Goal: Information Seeking & Learning: Compare options

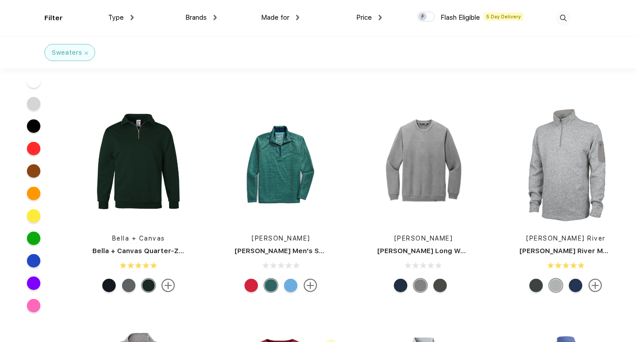
scroll to position [897, 0]
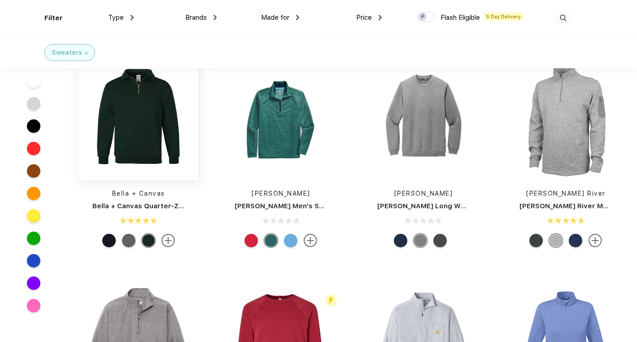
drag, startPoint x: 42, startPoint y: 223, endPoint x: 131, endPoint y: 144, distance: 120.1
click at [112, 162] on div "Colors Fresh Prints Fresh Prints Denver Mock Neck Heavyweight Sweatshirt Flash …" at bounding box center [318, 63] width 637 height 1859
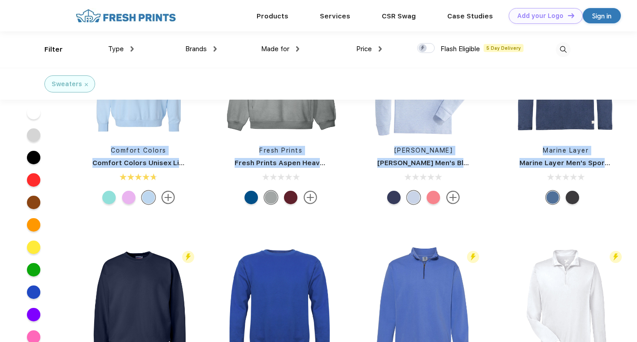
scroll to position [0, 0]
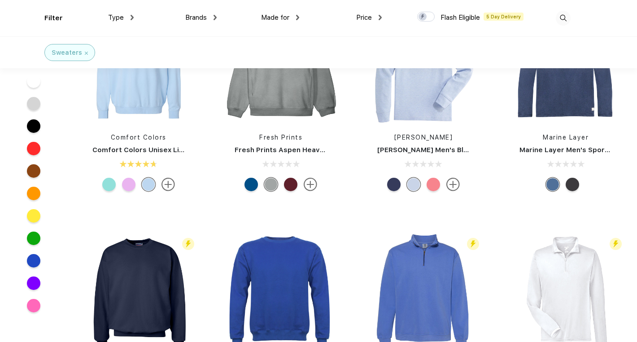
scroll to position [314, 0]
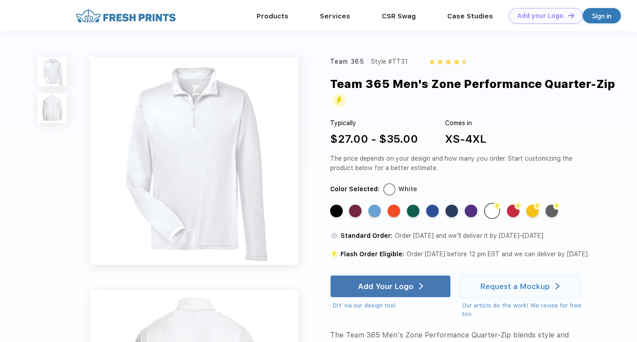
click at [61, 107] on img at bounding box center [52, 107] width 29 height 29
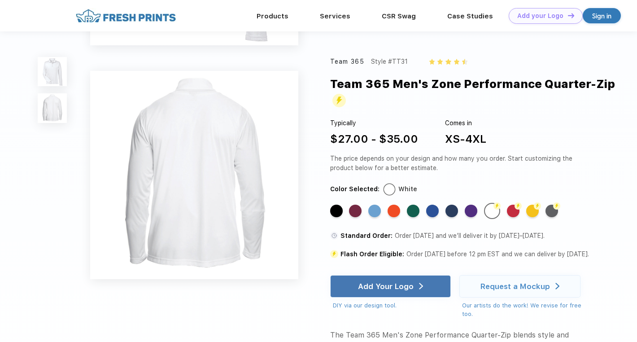
scroll to position [198, 0]
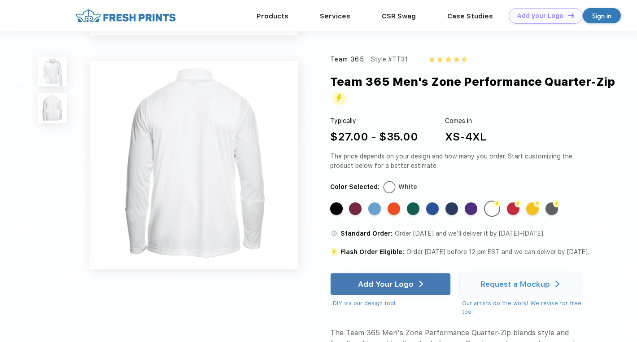
click at [35, 71] on div "Team 365 Style #TT31 Team 365 Men's Zone Performance Quarter-Zip Typically $27.…" at bounding box center [318, 129] width 637 height 654
click at [381, 210] on div "Standard Color" at bounding box center [374, 209] width 13 height 13
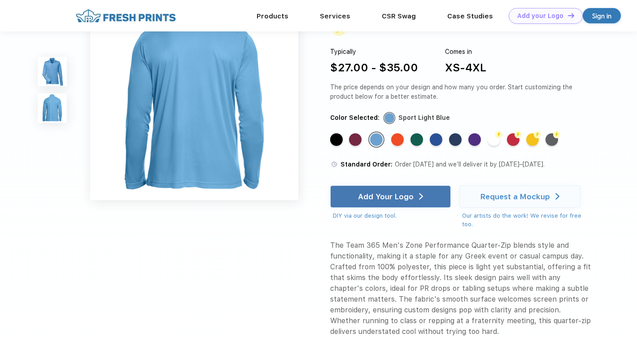
scroll to position [269, 0]
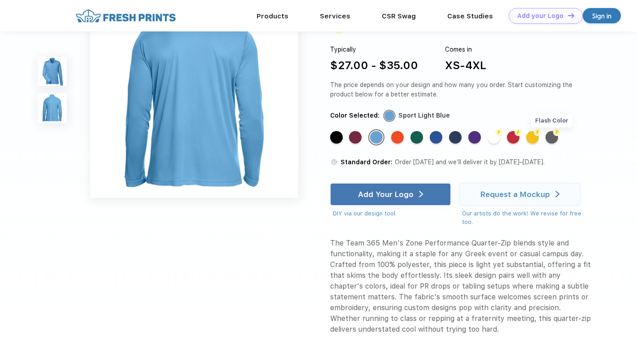
click at [555, 136] on img at bounding box center [556, 132] width 7 height 7
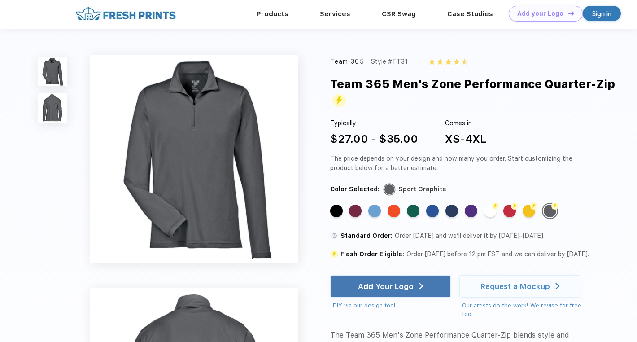
scroll to position [0, 0]
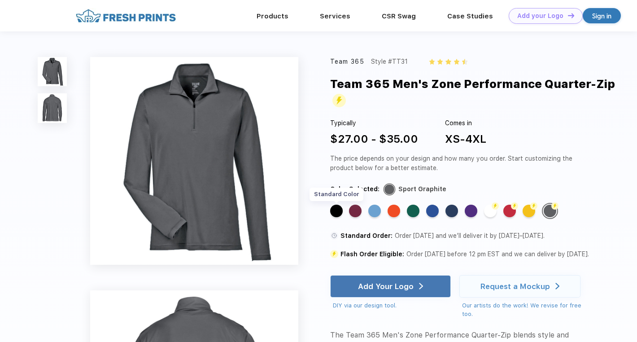
click at [341, 213] on div "Standard Color" at bounding box center [336, 211] width 13 height 13
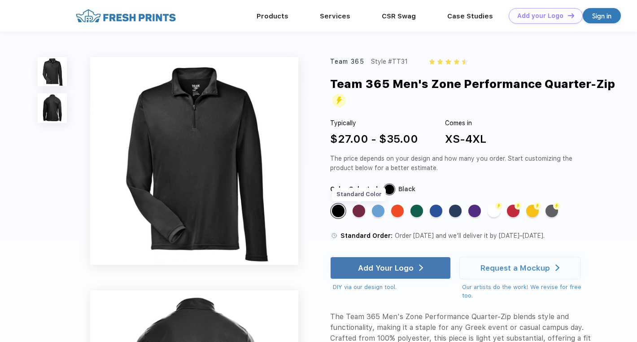
click at [361, 209] on div "Standard Color" at bounding box center [359, 211] width 13 height 13
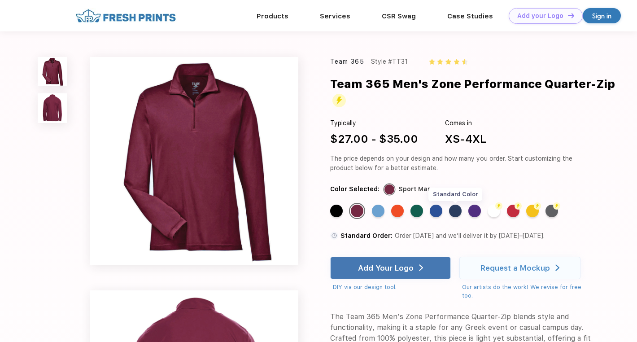
click at [458, 210] on div "Standard Color" at bounding box center [455, 211] width 13 height 13
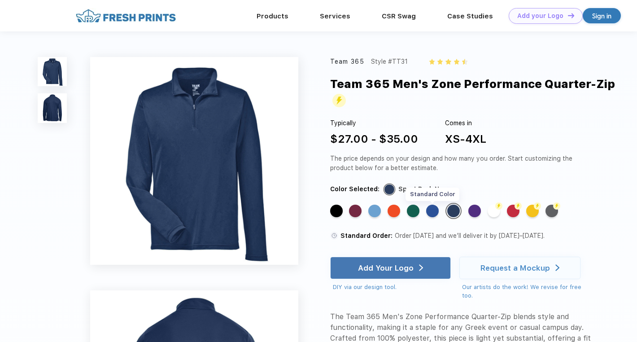
click at [431, 214] on div "Standard Color" at bounding box center [432, 211] width 13 height 13
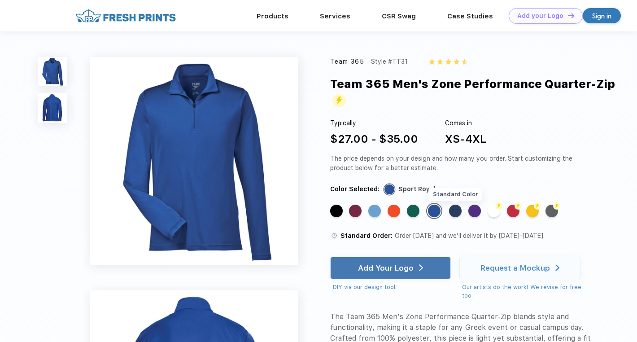
click at [455, 216] on div "Standard Color" at bounding box center [455, 211] width 13 height 13
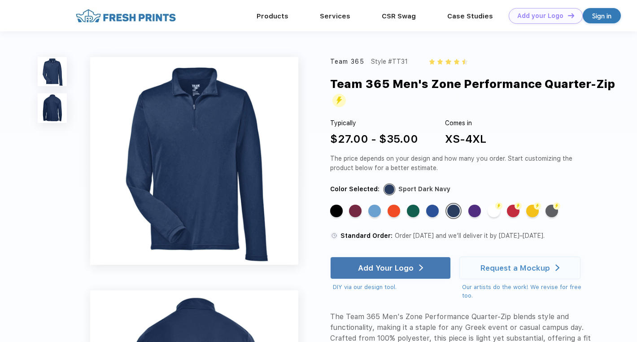
click at [403, 134] on div "$27.00 - $35.00" at bounding box center [374, 139] width 88 height 16
drag, startPoint x: 329, startPoint y: 83, endPoint x: 655, endPoint y: 70, distance: 326.1
copy div "Team 365 Men's Zone Performance Quarter-Zip"
click at [523, 139] on div "Typically $27.00 - $35.00 Comes in XS-4XL" at bounding box center [460, 132] width 261 height 29
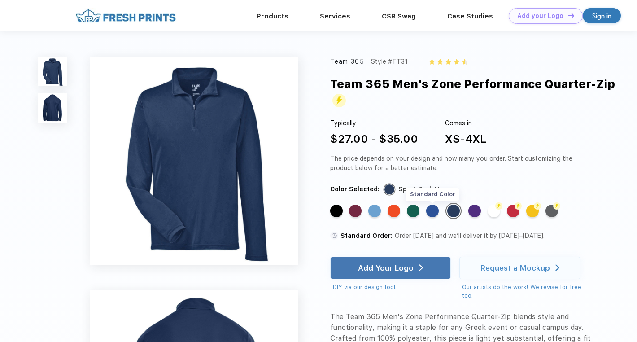
click at [431, 208] on div "Standard Color" at bounding box center [432, 211] width 13 height 13
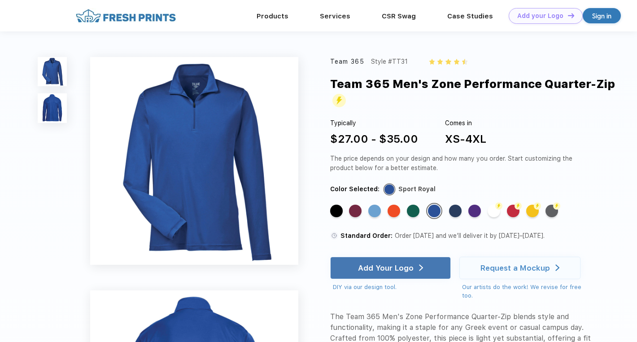
click at [440, 189] on div "Color Selected: Sport Royal" at bounding box center [460, 189] width 261 height 10
click at [361, 210] on div "Standard Color" at bounding box center [355, 211] width 13 height 13
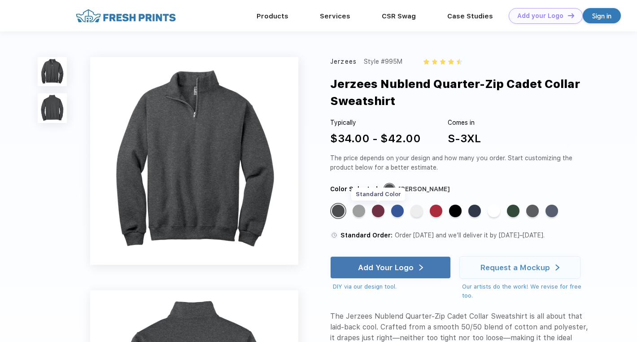
click at [381, 210] on div "Standard Color" at bounding box center [378, 211] width 13 height 13
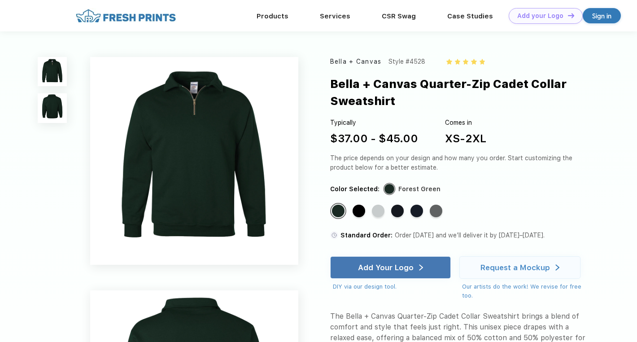
click at [57, 111] on img at bounding box center [52, 107] width 29 height 29
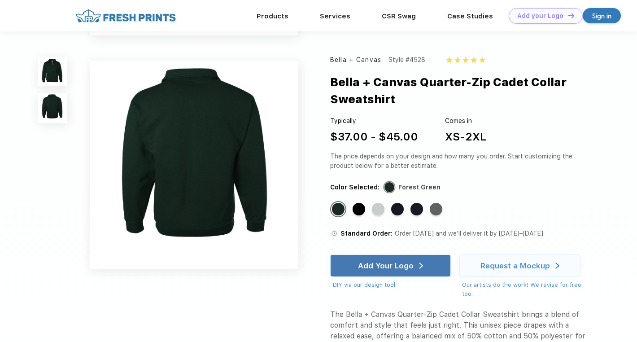
click at [54, 59] on img at bounding box center [52, 71] width 29 height 29
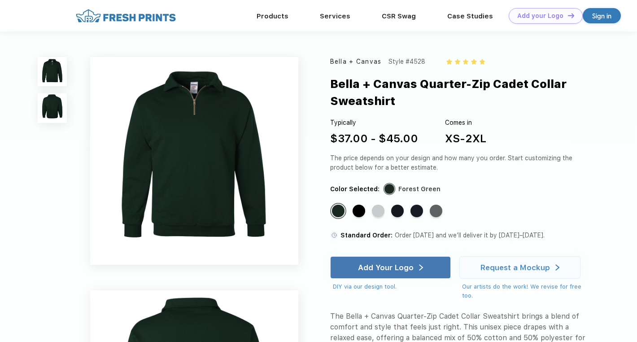
click at [353, 210] on div "Standard Color Standard Color Standard Color Standard Color Standard Color Stan…" at bounding box center [453, 214] width 247 height 23
click at [357, 211] on div "Standard Color" at bounding box center [359, 211] width 13 height 13
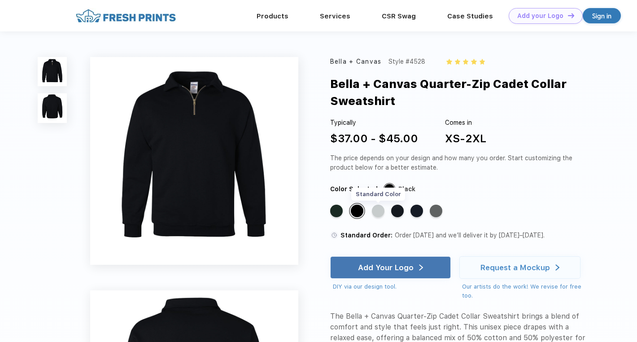
click at [385, 214] on div "Standard Color" at bounding box center [378, 211] width 13 height 13
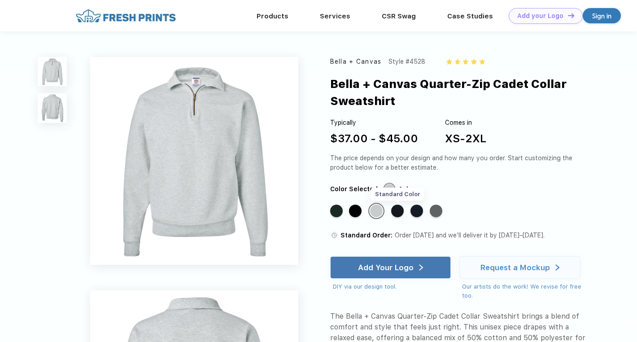
click at [402, 213] on div "Standard Color" at bounding box center [397, 211] width 13 height 13
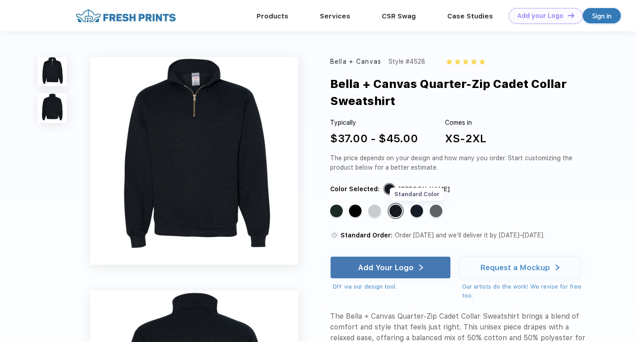
click at [417, 212] on div "Standard Color" at bounding box center [417, 211] width 13 height 13
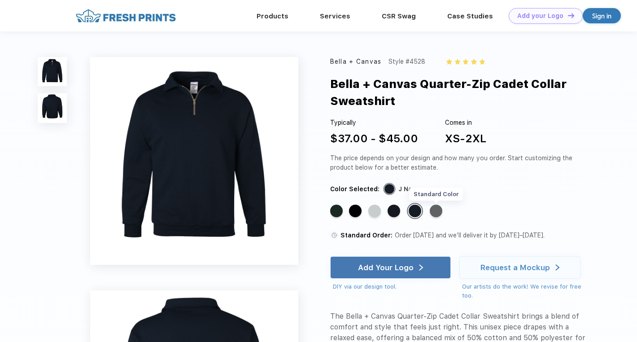
click at [439, 211] on div "Standard Color" at bounding box center [436, 211] width 13 height 13
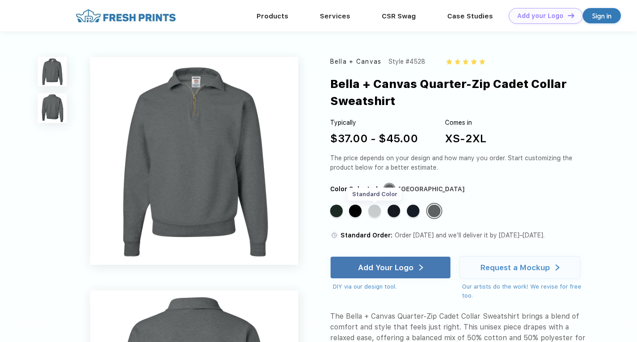
click at [373, 213] on div "Standard Color" at bounding box center [374, 211] width 13 height 13
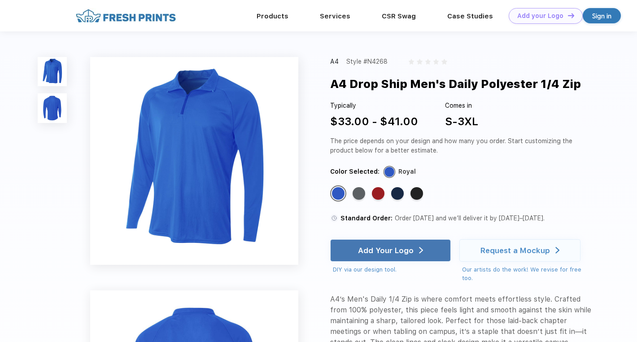
click at [356, 199] on div "Standard Color" at bounding box center [359, 193] width 13 height 13
click at [359, 193] on div "Standard Color" at bounding box center [359, 193] width 13 height 13
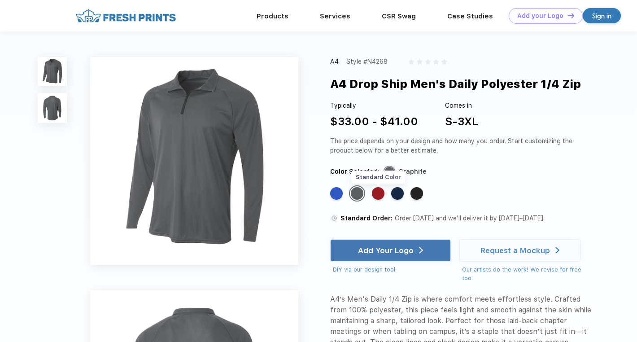
click at [383, 197] on div "Standard Color" at bounding box center [378, 193] width 13 height 13
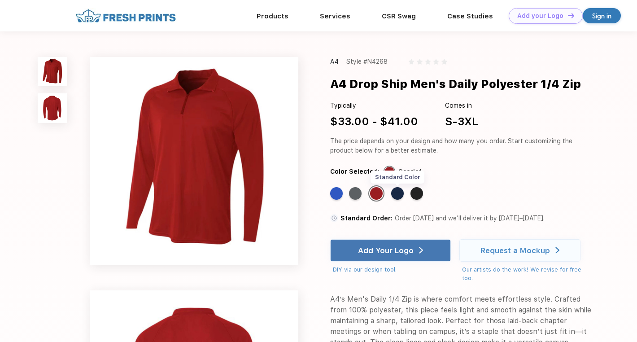
click at [399, 194] on div "Standard Color" at bounding box center [397, 193] width 13 height 13
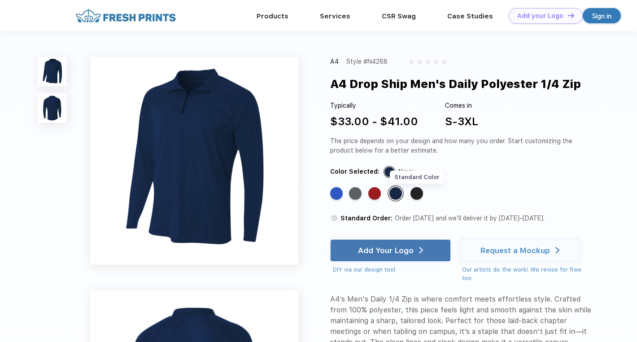
click at [420, 196] on div "Standard Color" at bounding box center [417, 193] width 13 height 13
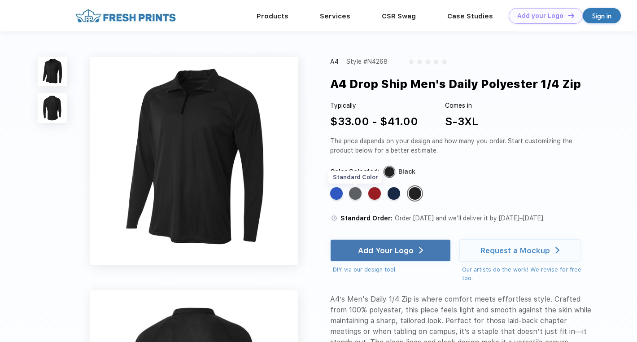
click at [362, 195] on div "Standard Color" at bounding box center [355, 193] width 13 height 13
click at [356, 189] on div "Standard Color" at bounding box center [355, 193] width 13 height 13
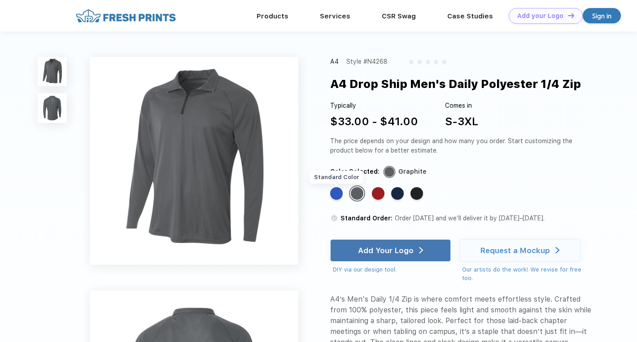
click at [339, 194] on div "Standard Color" at bounding box center [336, 193] width 13 height 13
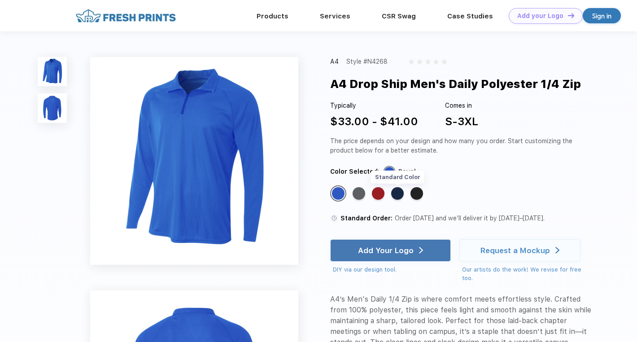
click at [403, 193] on div "Standard Color" at bounding box center [397, 193] width 13 height 13
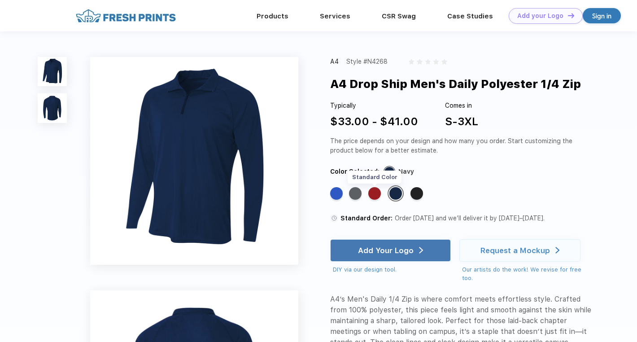
click at [376, 193] on div "Standard Color" at bounding box center [374, 193] width 13 height 13
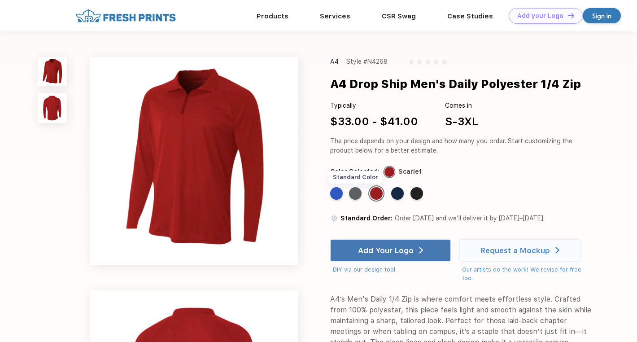
click at [359, 193] on div "Standard Color" at bounding box center [355, 193] width 13 height 13
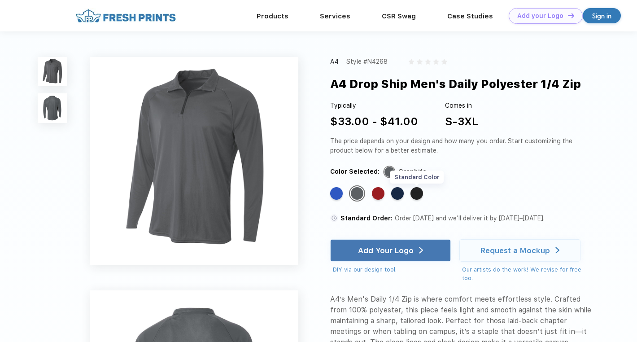
click at [418, 194] on div "Standard Color" at bounding box center [417, 193] width 13 height 13
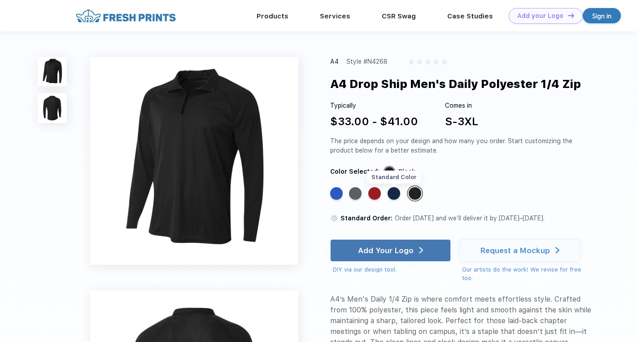
click at [396, 194] on div "Standard Color" at bounding box center [394, 193] width 13 height 13
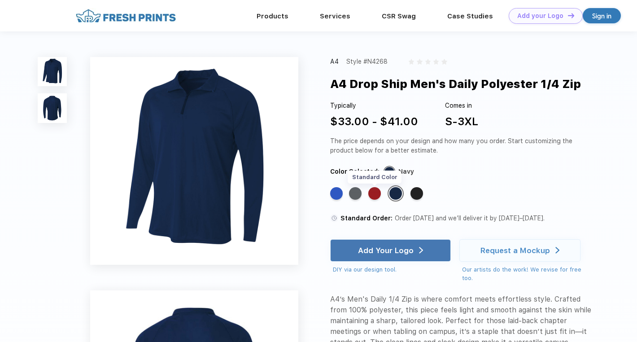
click at [379, 192] on div "Standard Color" at bounding box center [374, 193] width 13 height 13
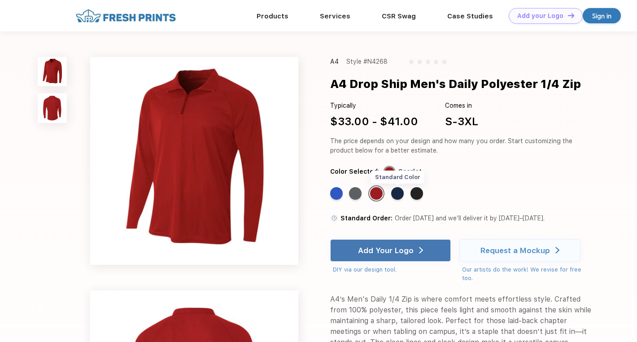
click at [401, 193] on div "Standard Color" at bounding box center [397, 193] width 13 height 13
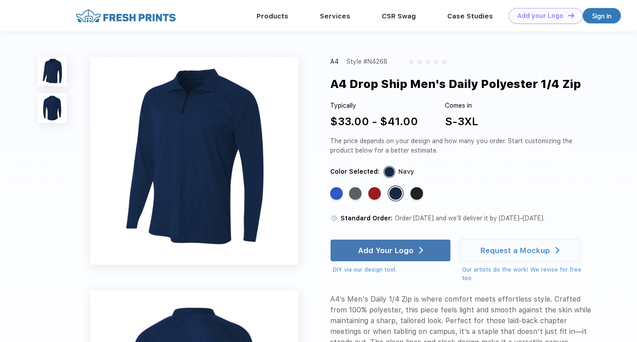
click at [327, 79] on div "A4 Style #N4268 A4 Drop Ship Men's Daily Polyester 1/4 Zip Typically $33.00 - $…" at bounding box center [318, 329] width 637 height 597
drag, startPoint x: 322, startPoint y: 86, endPoint x: 584, endPoint y: 81, distance: 262.5
click at [584, 81] on div "A4 Style #N4268 A4 Drop Ship Men's Daily Polyester 1/4 Zip Typically $33.00 - $…" at bounding box center [318, 329] width 637 height 597
copy div "A4 Drop Ship Men's Daily Polyester 1/4 Zip"
click at [387, 114] on div "$33.00 - $41.00" at bounding box center [374, 122] width 88 height 16
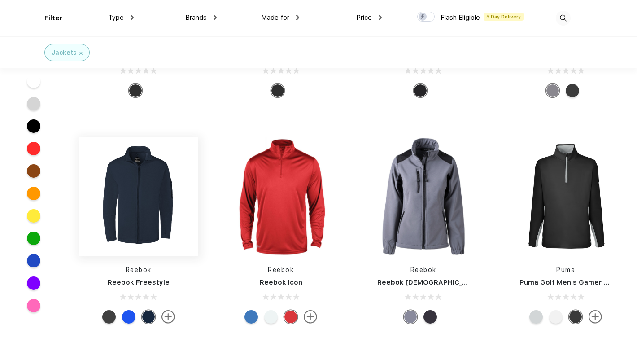
scroll to position [3994, 0]
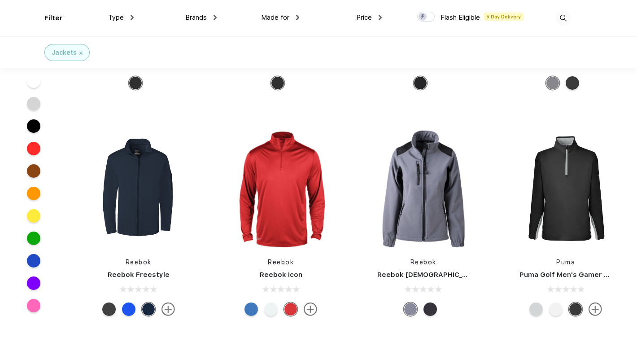
drag, startPoint x: 123, startPoint y: 210, endPoint x: 116, endPoint y: 274, distance: 63.7
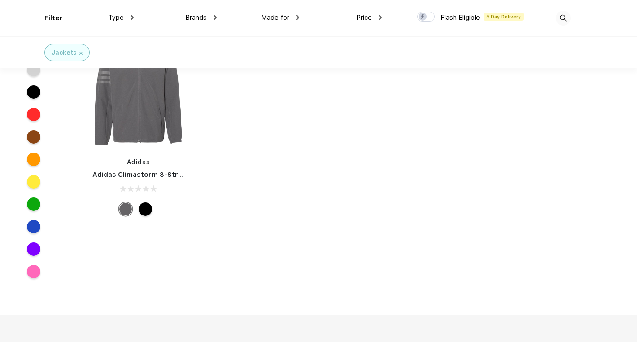
scroll to position [7718, 0]
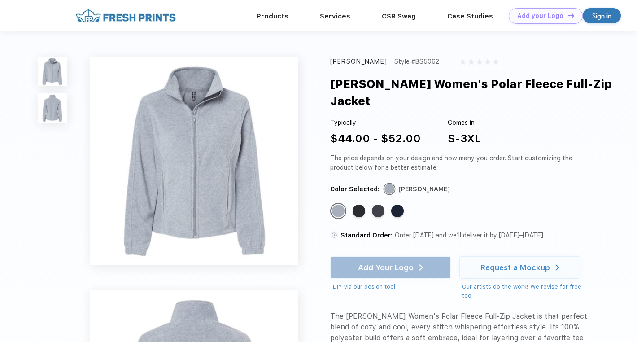
click at [38, 108] on div "Burnside Style #BS5062 Burnside Women's Polar Fleece Full-Zip Jacket Typically …" at bounding box center [318, 277] width 637 height 493
click at [354, 205] on div "Standard Color" at bounding box center [359, 211] width 13 height 13
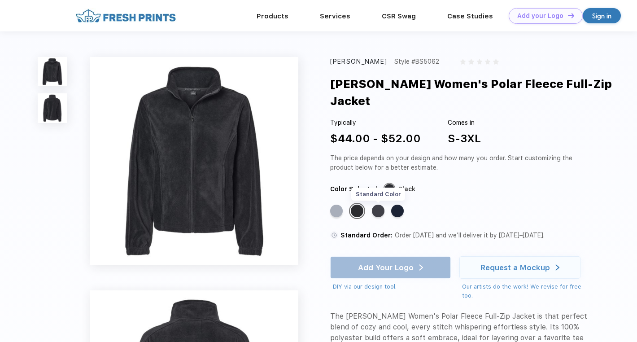
click at [377, 205] on div "Standard Color" at bounding box center [378, 211] width 13 height 13
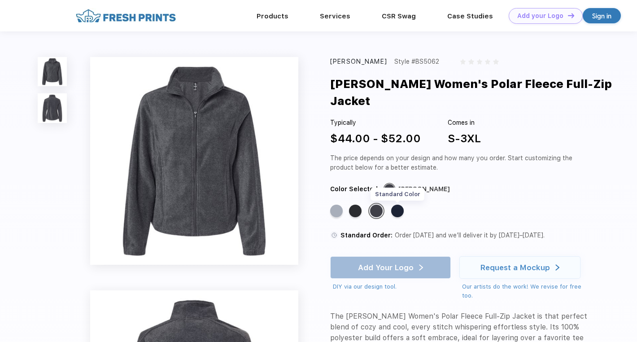
click at [402, 205] on div "Standard Color" at bounding box center [397, 211] width 13 height 13
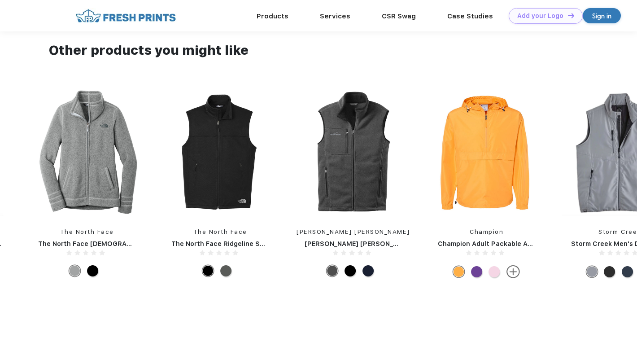
scroll to position [583, 0]
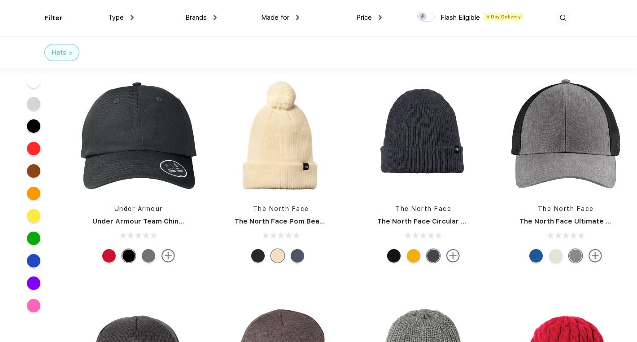
scroll to position [3097, 0]
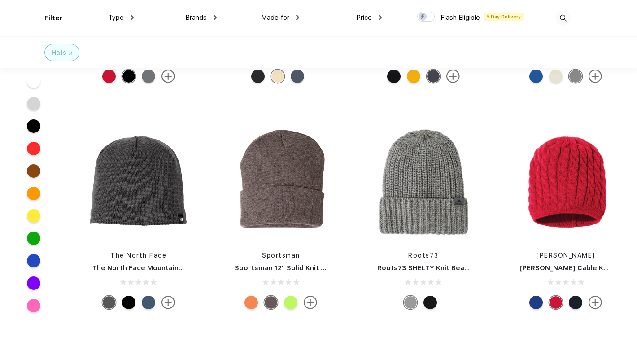
drag, startPoint x: 284, startPoint y: 262, endPoint x: 226, endPoint y: 325, distance: 85.1
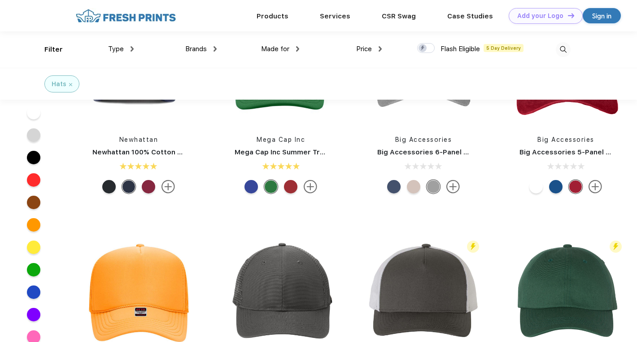
scroll to position [0, 0]
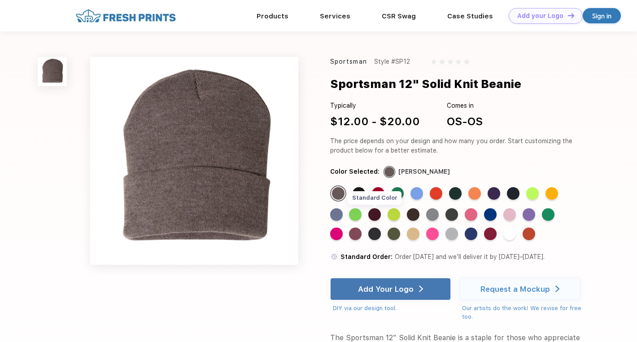
click at [376, 215] on div "Standard Color" at bounding box center [374, 214] width 13 height 13
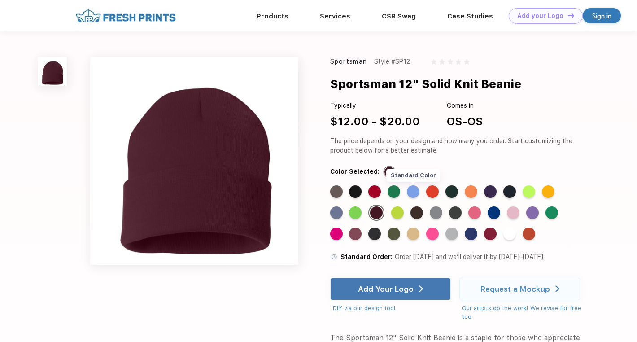
click at [418, 188] on div "Standard Color" at bounding box center [413, 191] width 13 height 13
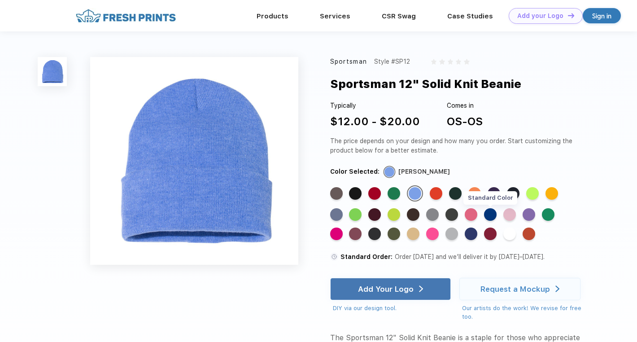
click at [490, 214] on div "Standard Color" at bounding box center [490, 214] width 13 height 13
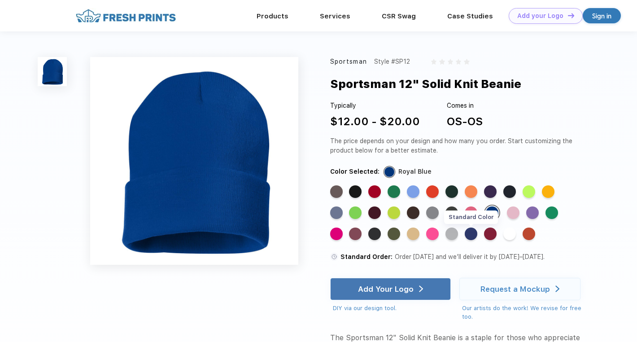
click at [473, 238] on div "Standard Color" at bounding box center [471, 233] width 13 height 13
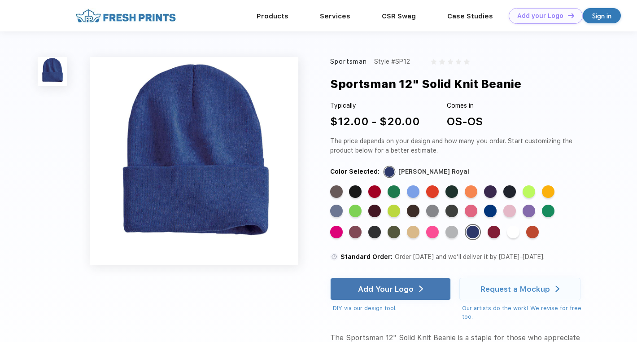
drag, startPoint x: 328, startPoint y: 75, endPoint x: 528, endPoint y: 80, distance: 200.6
click at [528, 80] on div "Sportsman Style #SP12 Sportsman 12" Solid Knit Beanie Typically $12.00 - $20.00…" at bounding box center [318, 240] width 637 height 419
copy div "Sportsman 12" Solid Knit Beanie"
drag, startPoint x: 550, startPoint y: 128, endPoint x: 517, endPoint y: 150, distance: 39.2
click at [550, 128] on div "Typically $12.00 - $20.00 Comes in OS-OS" at bounding box center [460, 115] width 261 height 29
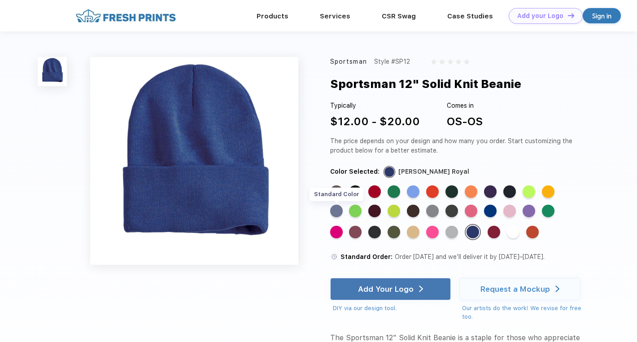
click at [342, 211] on div "Standard Color" at bounding box center [336, 211] width 13 height 13
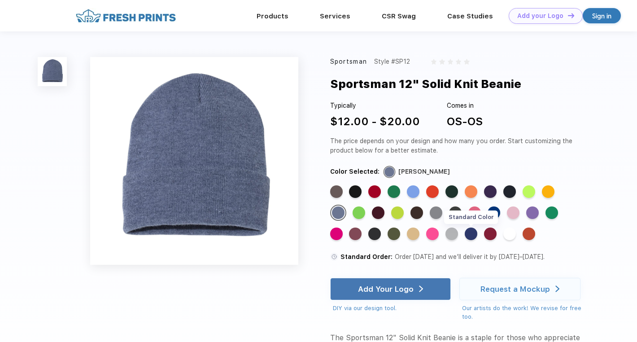
click at [477, 233] on div "Standard Color" at bounding box center [471, 233] width 13 height 13
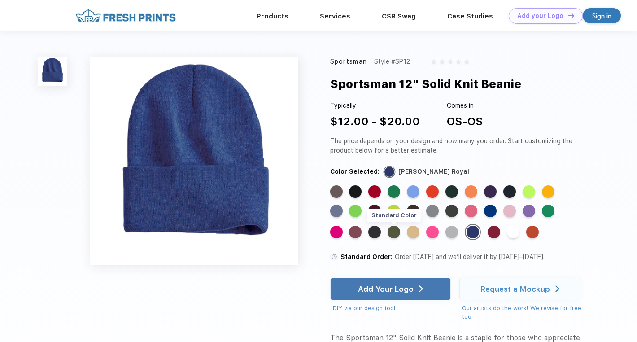
click at [394, 238] on div "Standard Color" at bounding box center [394, 232] width 13 height 13
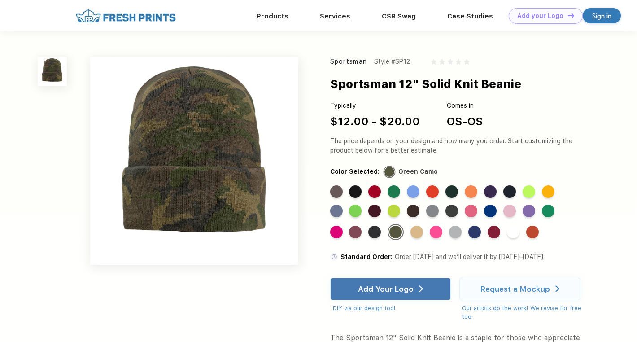
click at [456, 246] on div "Standard Color Standard Color Standard Color Standard Color Standard Color Stan…" at bounding box center [453, 215] width 247 height 61
click at [377, 211] on div "Standard Color" at bounding box center [374, 211] width 13 height 13
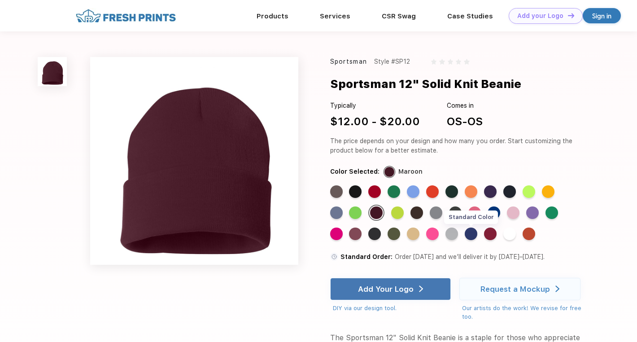
click at [469, 234] on div "Standard Color" at bounding box center [471, 233] width 13 height 13
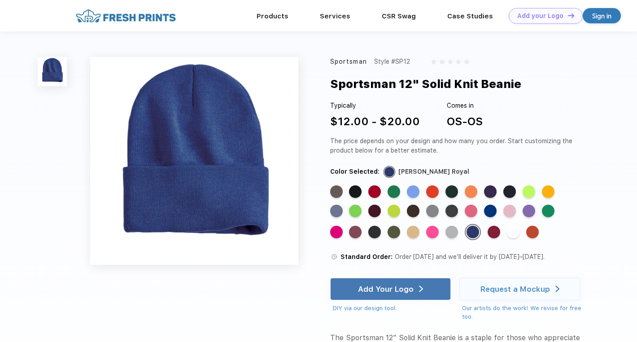
click at [458, 170] on div "Color Selected: Heather Dark Royal" at bounding box center [460, 171] width 261 height 10
drag, startPoint x: 469, startPoint y: 173, endPoint x: 398, endPoint y: 174, distance: 70.9
click at [398, 174] on div "Color Selected: Heather Dark Royal" at bounding box center [460, 171] width 261 height 10
copy div "Heather Dark Royal"
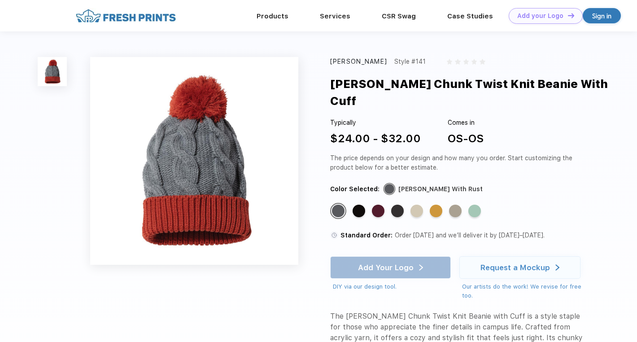
click at [353, 203] on div "Standard Color Standard Color Standard Color Standard Color Standard Color Stan…" at bounding box center [453, 214] width 247 height 23
click at [359, 205] on div "Standard Color" at bounding box center [359, 211] width 13 height 13
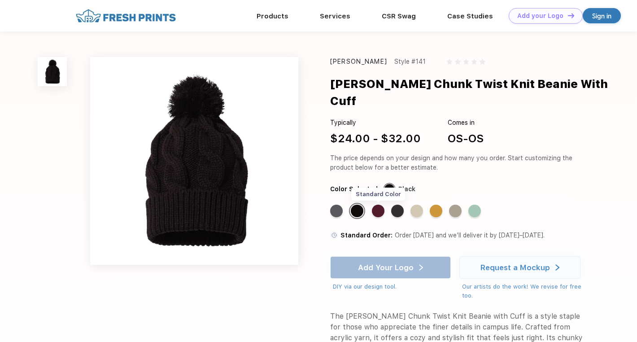
click at [379, 205] on div "Standard Color" at bounding box center [378, 211] width 13 height 13
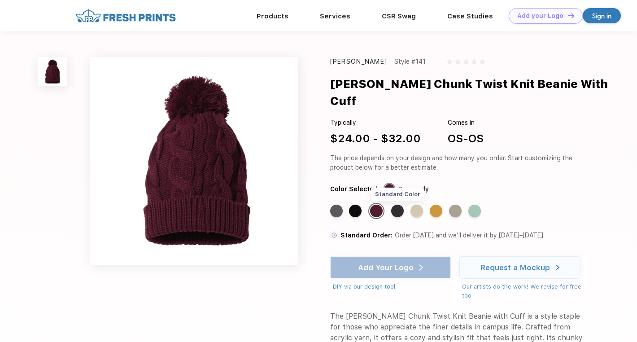
click at [395, 205] on div "Standard Color" at bounding box center [397, 211] width 13 height 13
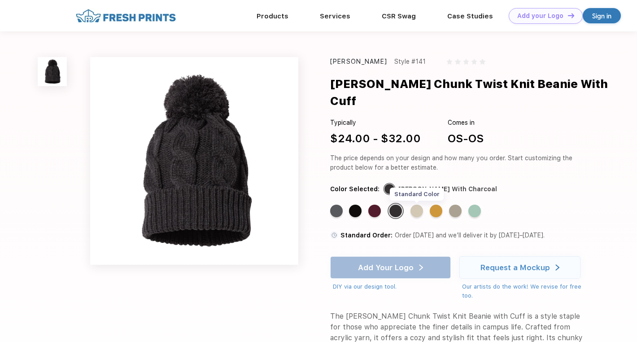
click at [415, 205] on div "Standard Color" at bounding box center [417, 211] width 13 height 13
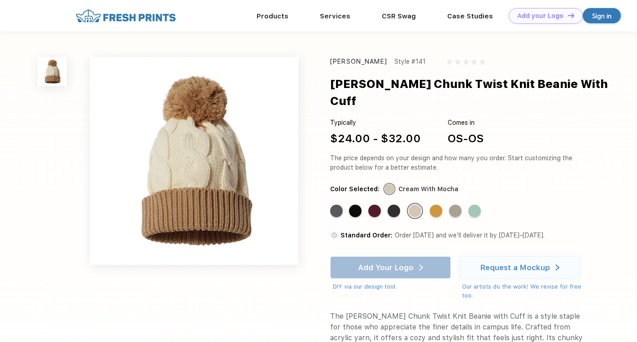
click at [444, 203] on div "Standard Color Standard Color Standard Color Standard Color Standard Color Stan…" at bounding box center [453, 214] width 247 height 23
click at [441, 205] on div "Standard Color" at bounding box center [436, 211] width 13 height 13
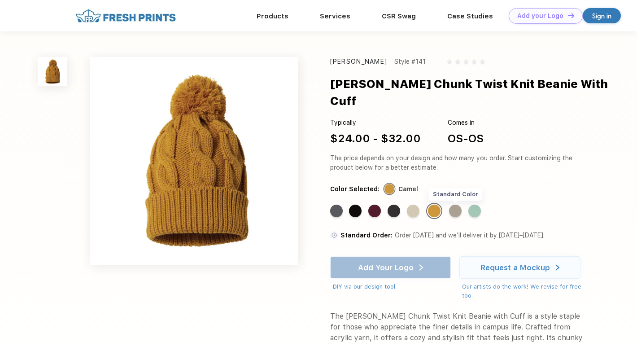
click at [455, 205] on div "Standard Color" at bounding box center [455, 211] width 13 height 13
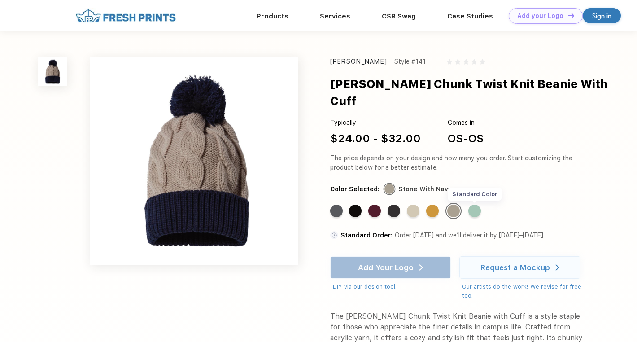
click at [470, 205] on div "Standard Color" at bounding box center [474, 211] width 13 height 13
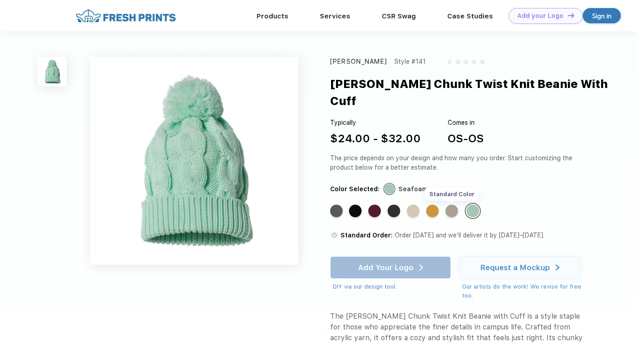
click at [456, 205] on div "Standard Color" at bounding box center [452, 211] width 13 height 13
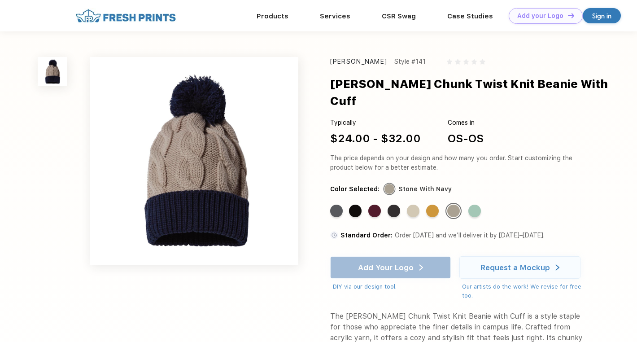
drag, startPoint x: 450, startPoint y: 171, endPoint x: 397, endPoint y: 169, distance: 53.0
click at [397, 184] on div "Color Selected: Stone With Navy" at bounding box center [460, 189] width 261 height 10
copy div "Stone With Navy"
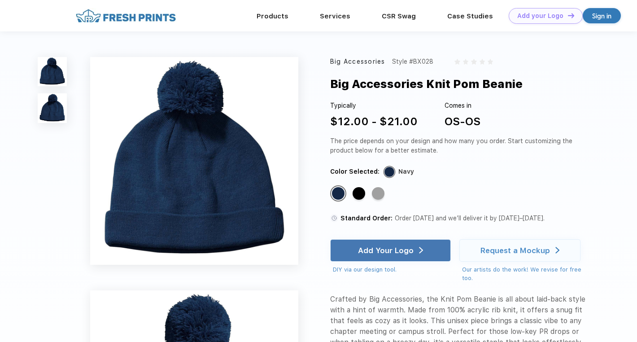
click at [367, 192] on div "Standard Color Standard Color Standard Color" at bounding box center [453, 196] width 247 height 23
click at [374, 192] on div "Standard Color" at bounding box center [378, 193] width 13 height 13
